Goal: Information Seeking & Learning: Understand process/instructions

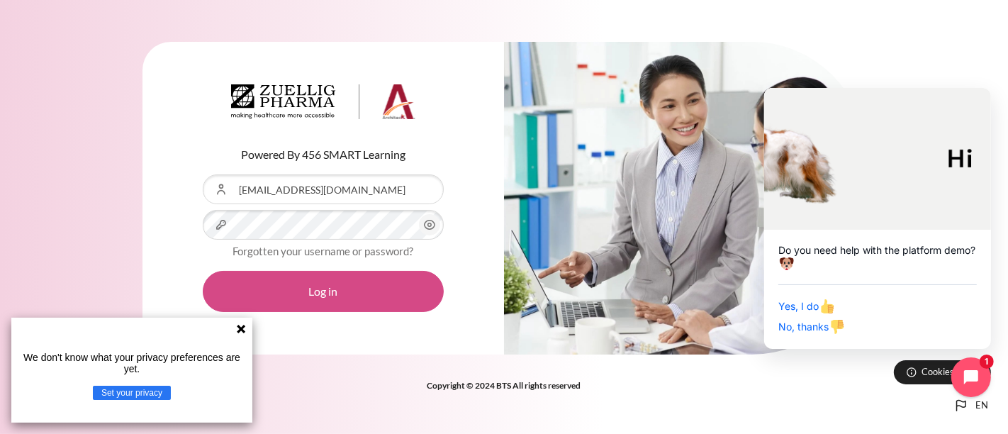
click at [386, 299] on button "Log in" at bounding box center [323, 291] width 241 height 41
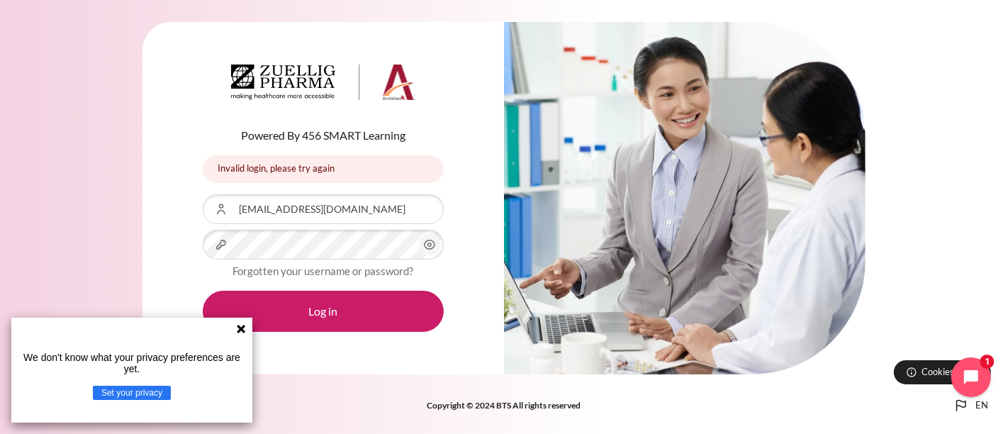
click at [425, 245] on icon "Content" at bounding box center [430, 244] width 11 height 9
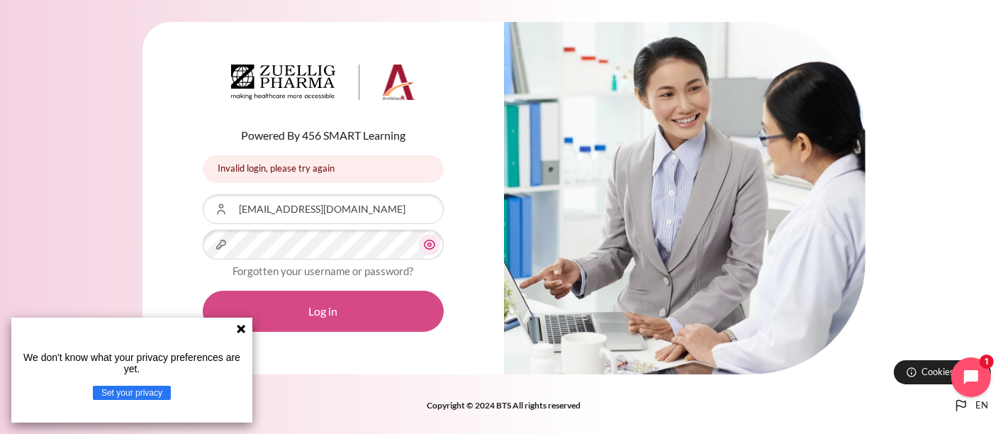
click at [367, 294] on button "Log in" at bounding box center [323, 311] width 241 height 41
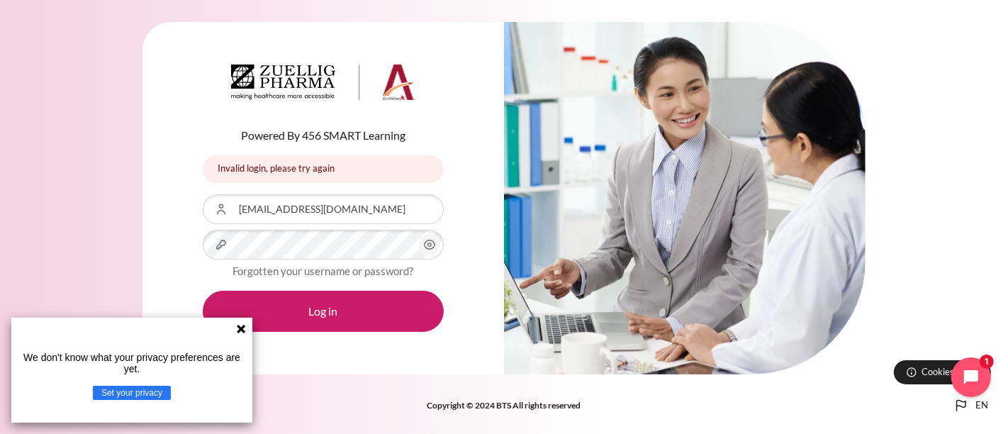
click at [424, 246] on icon "Content" at bounding box center [429, 244] width 17 height 17
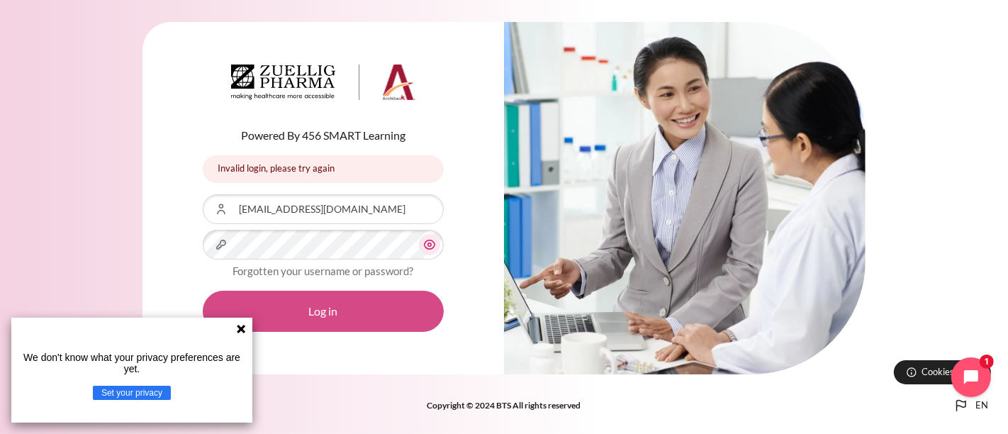
click at [383, 294] on button "Log in" at bounding box center [323, 311] width 241 height 41
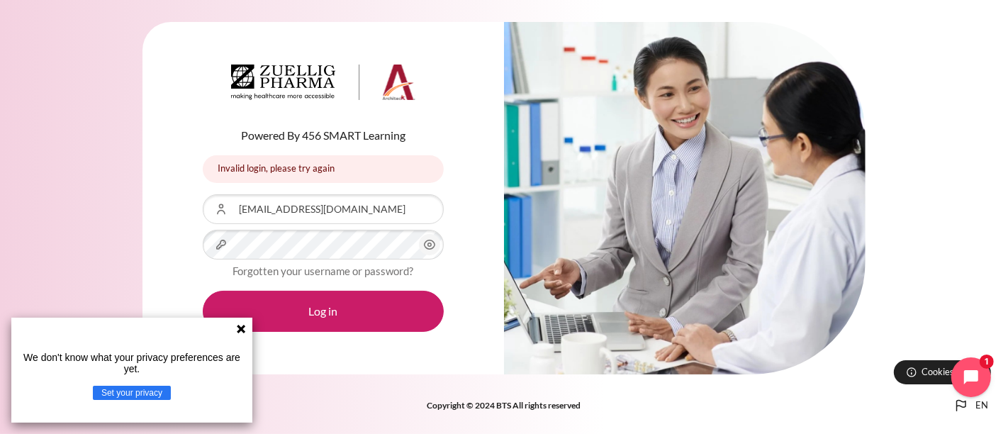
click at [433, 245] on icon "Content" at bounding box center [429, 244] width 17 height 17
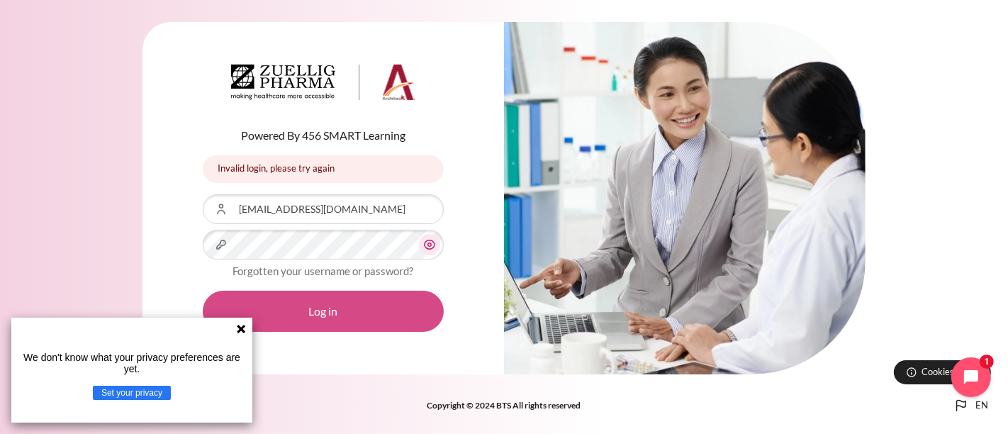
click at [346, 302] on button "Log in" at bounding box center [323, 311] width 241 height 41
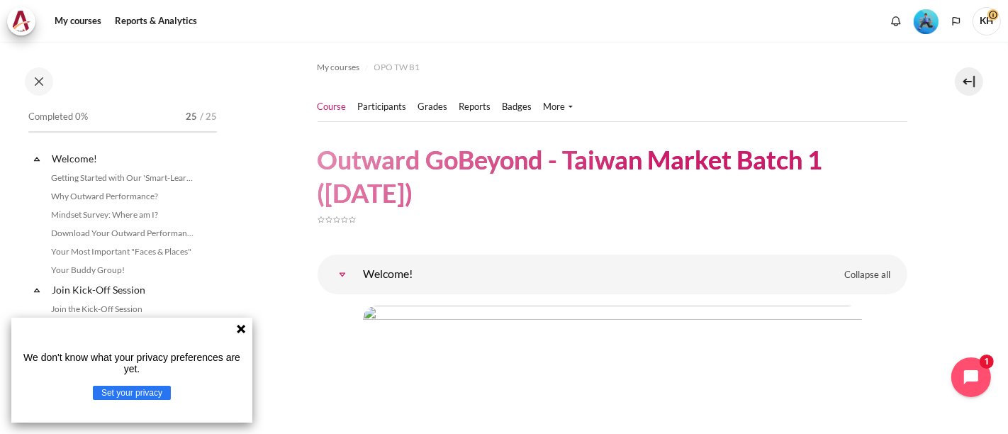
click at [239, 330] on icon at bounding box center [241, 329] width 9 height 9
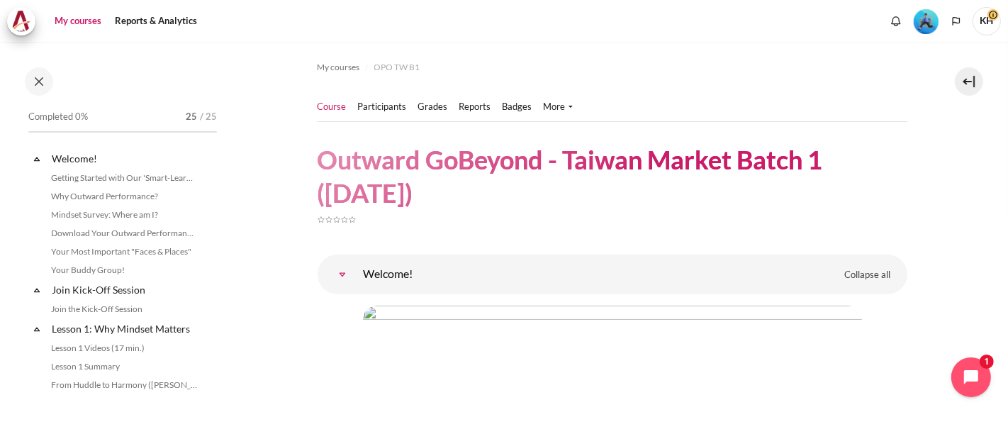
click at [60, 19] on link "My courses" at bounding box center [78, 21] width 57 height 28
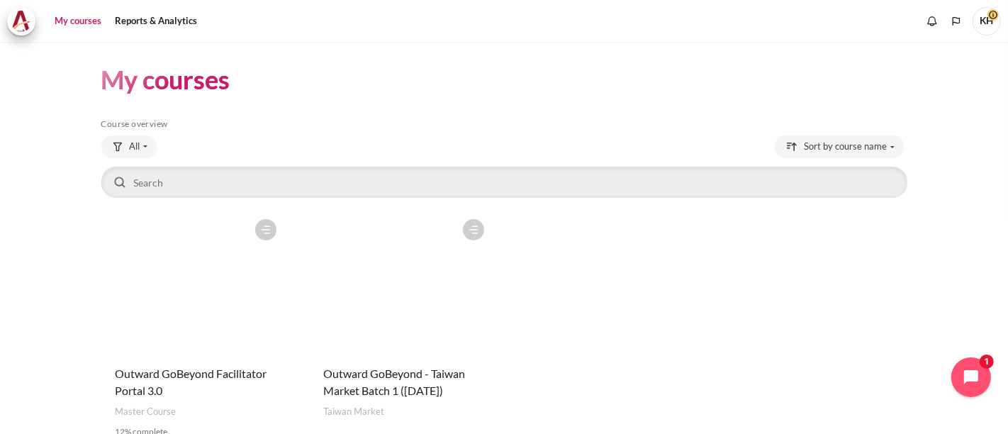
scroll to position [79, 0]
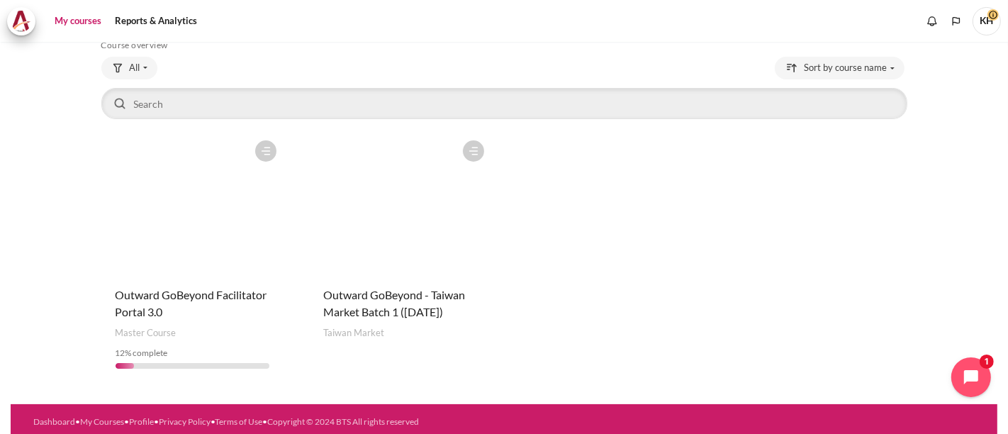
click at [192, 187] on figure "Content" at bounding box center [192, 204] width 182 height 142
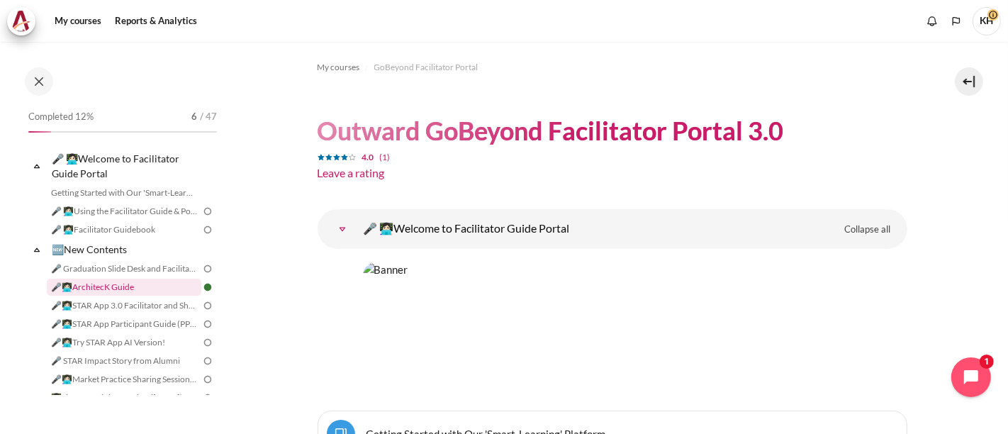
click at [116, 289] on link "🎤👩🏻‍💻ArchitecK Guide" at bounding box center [124, 287] width 155 height 17
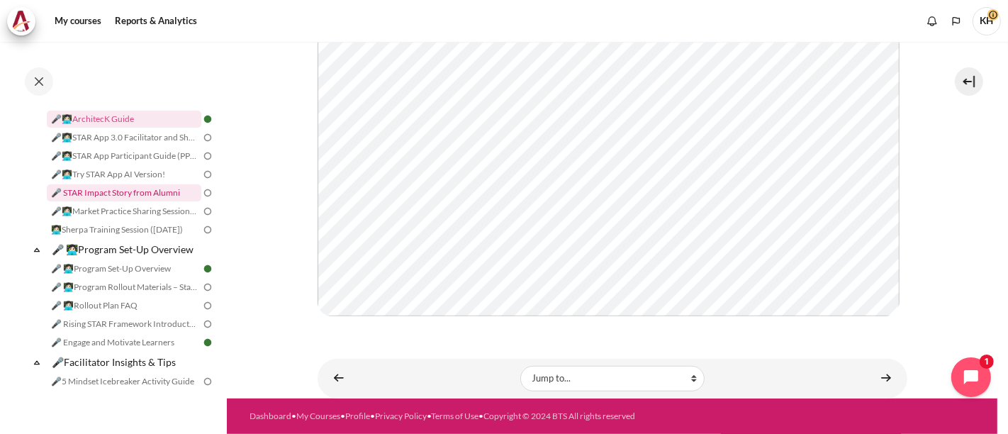
scroll to position [193, 0]
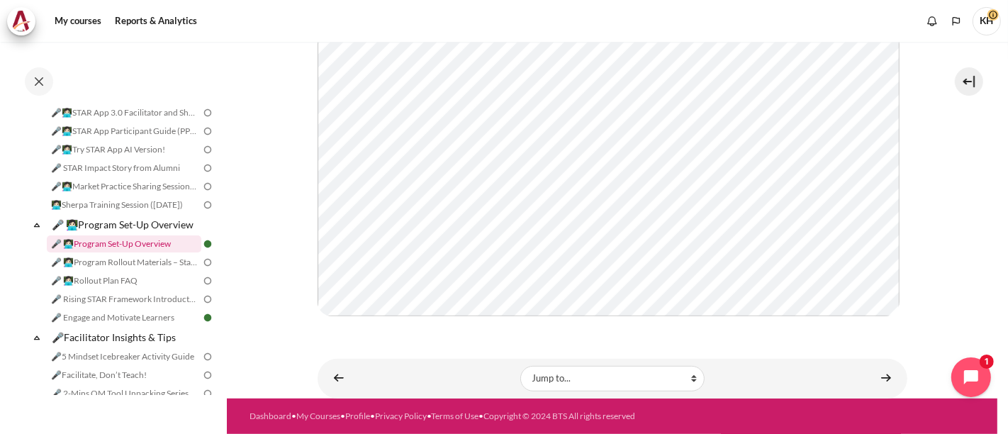
click at [157, 252] on link "🎤 👩🏻‍💻Program Set-Up Overview" at bounding box center [124, 243] width 155 height 17
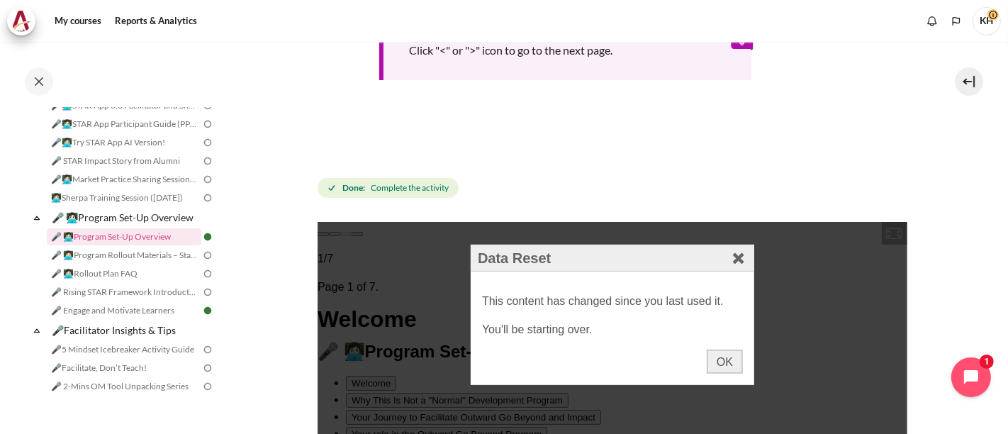
scroll to position [315, 0]
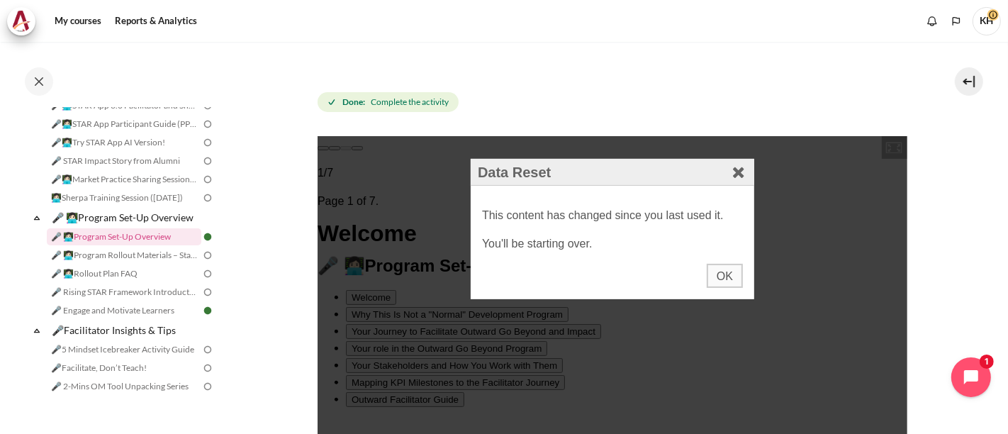
click at [726, 272] on div "OK" at bounding box center [724, 275] width 36 height 24
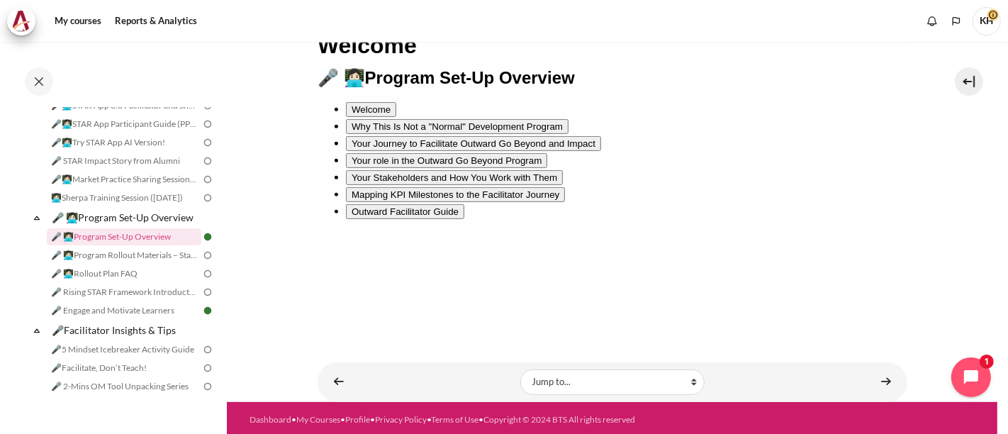
scroll to position [518, 0]
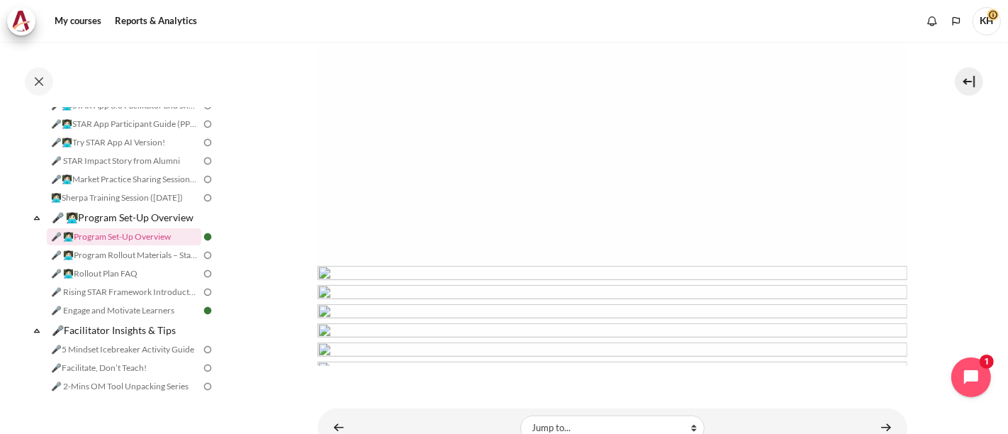
scroll to position [723, 0]
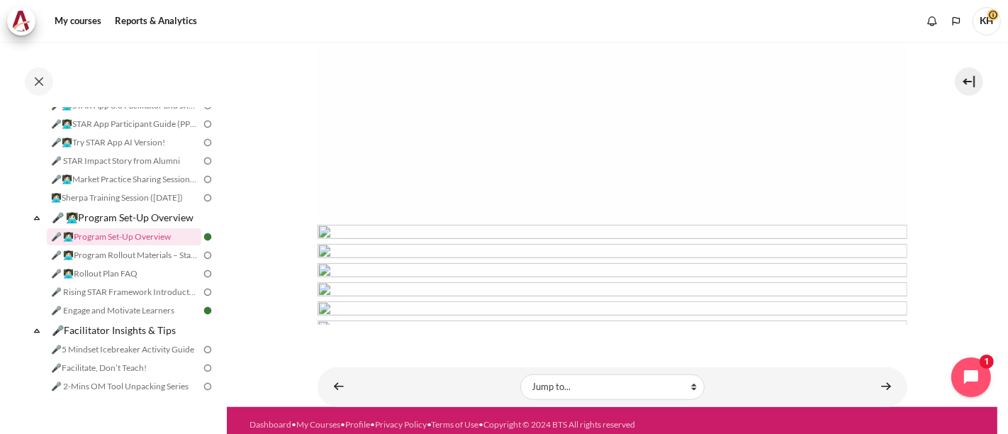
scroll to position [780, 0]
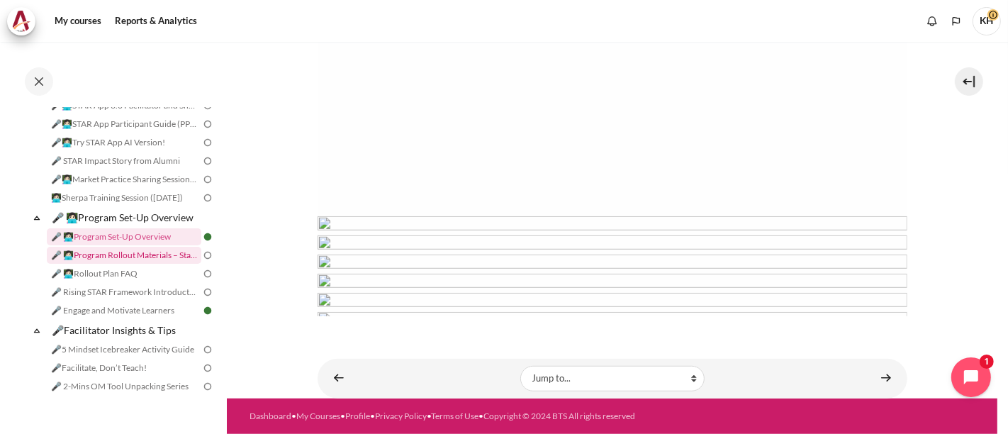
click at [117, 264] on link "🎤 👩🏻‍💻Program Rollout Materials – Starter Kit" at bounding box center [124, 255] width 155 height 17
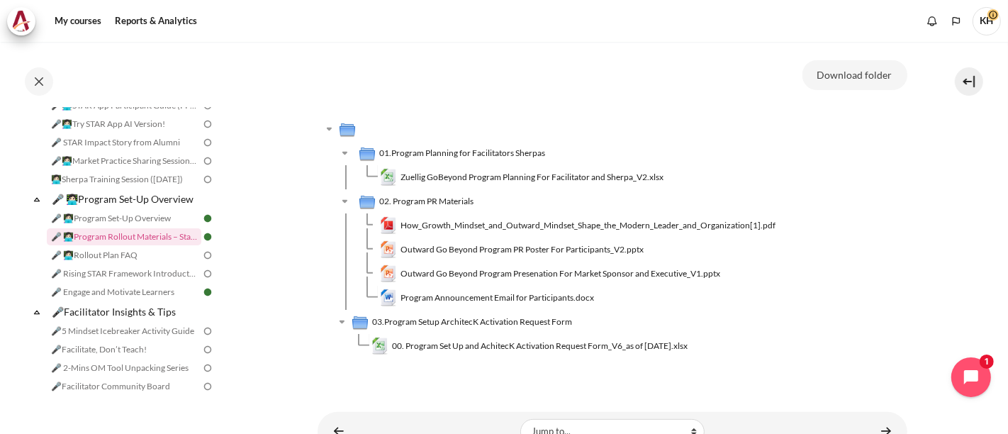
scroll to position [472, 0]
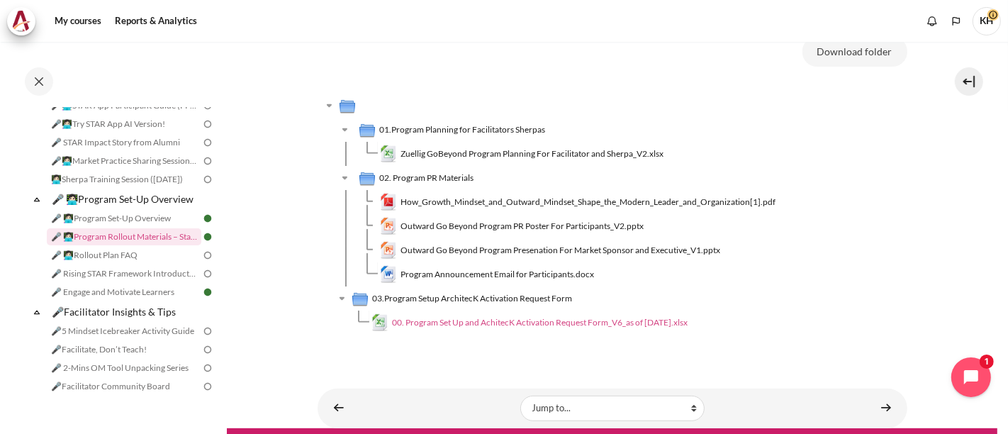
click at [529, 329] on span "00. Program Set Up and AchitecK Activation Request Form_V6_as of 4 July 2025.xl…" at bounding box center [540, 322] width 296 height 13
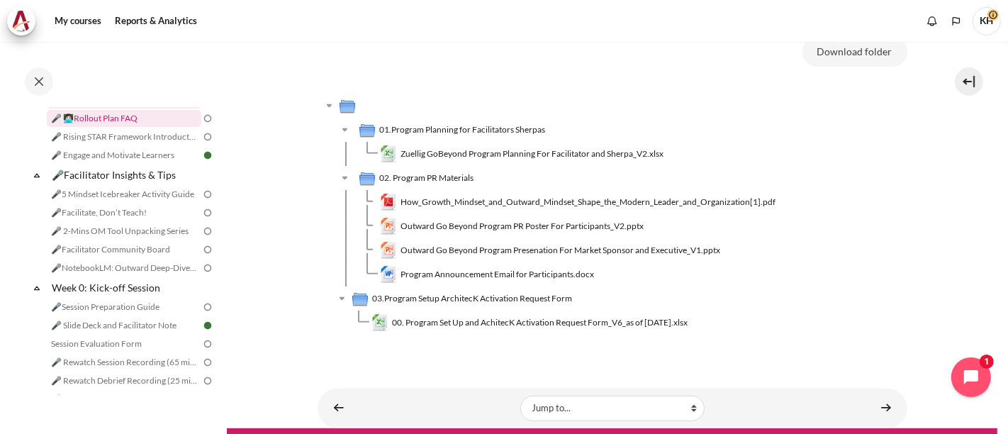
scroll to position [376, 0]
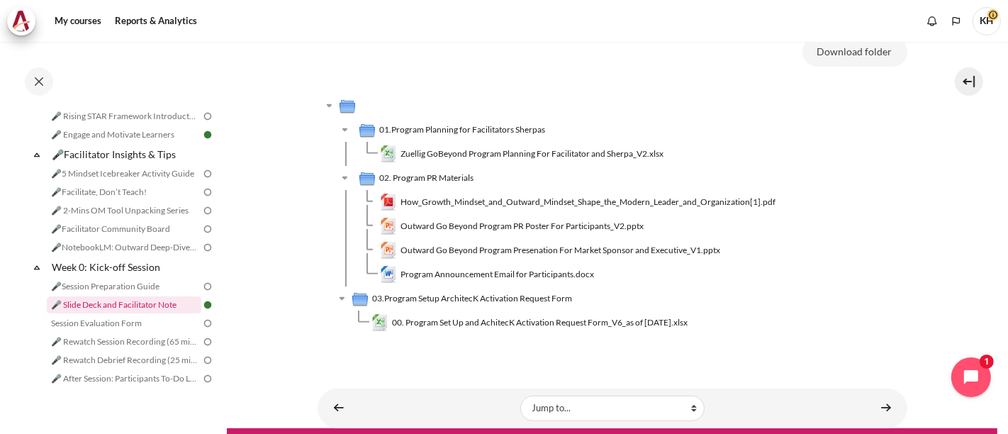
click at [166, 313] on link "🎤 Slide Deck and Facilitator Note" at bounding box center [124, 304] width 155 height 17
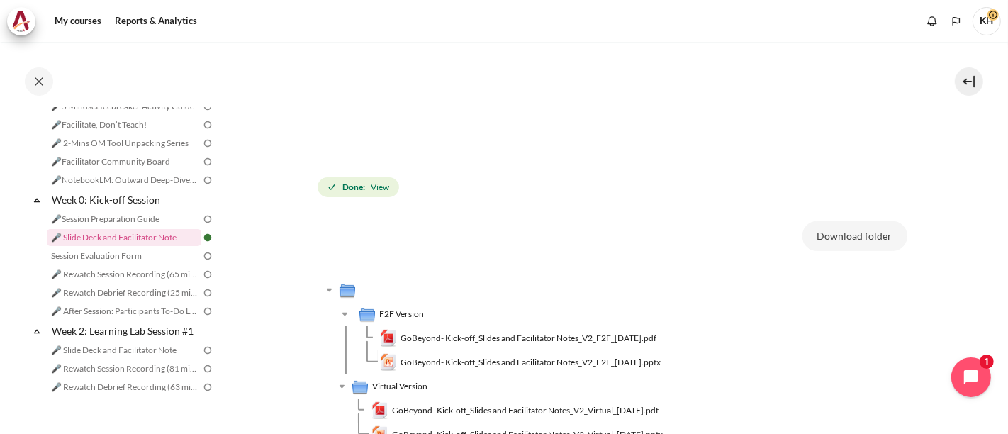
scroll to position [472, 0]
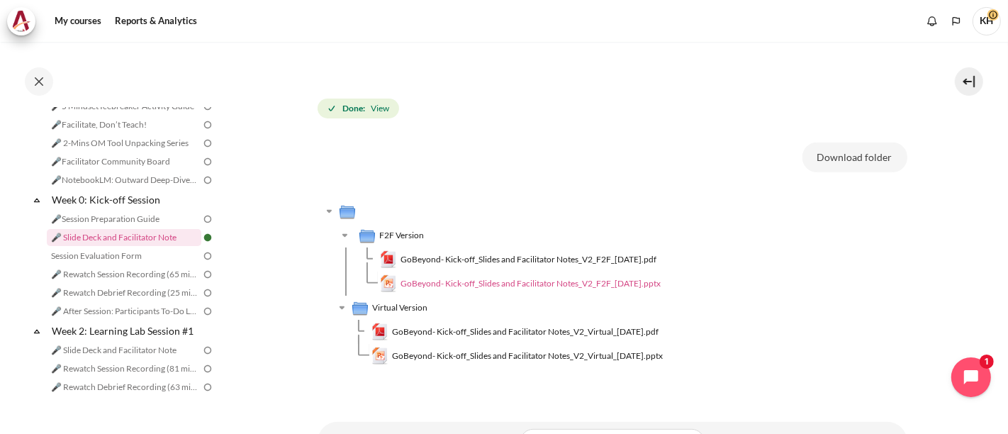
click at [584, 284] on span "GoBeyond- Kick-off_Slides and Facilitator Notes_V2_F2F_[DATE].pptx" at bounding box center [531, 283] width 260 height 13
